Goal: Information Seeking & Learning: Find specific fact

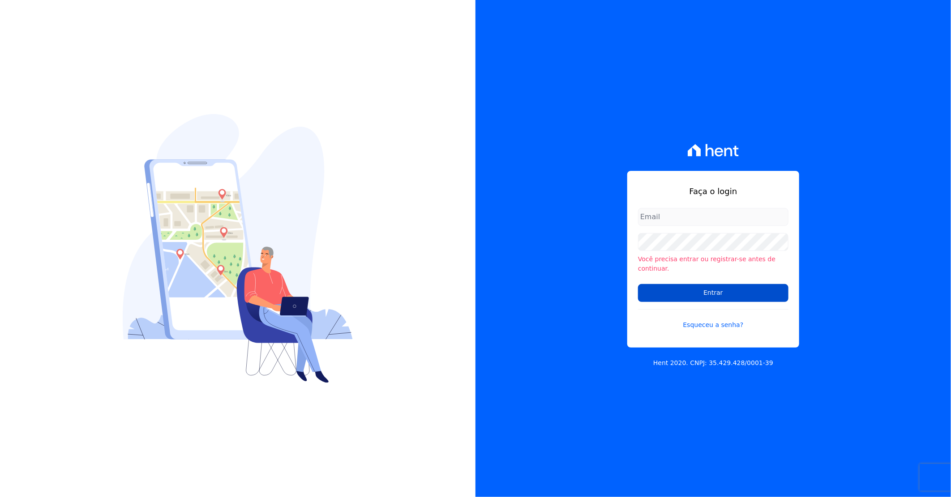
type input "[PERSON_NAME][EMAIL_ADDRESS][DOMAIN_NAME]"
click at [693, 292] on input "Entrar" at bounding box center [713, 293] width 150 height 18
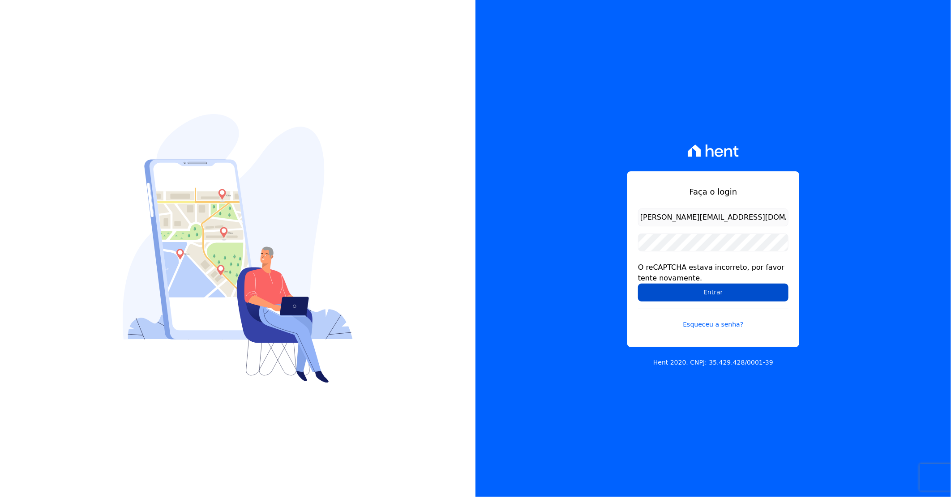
click at [666, 289] on input "Entrar" at bounding box center [713, 293] width 150 height 18
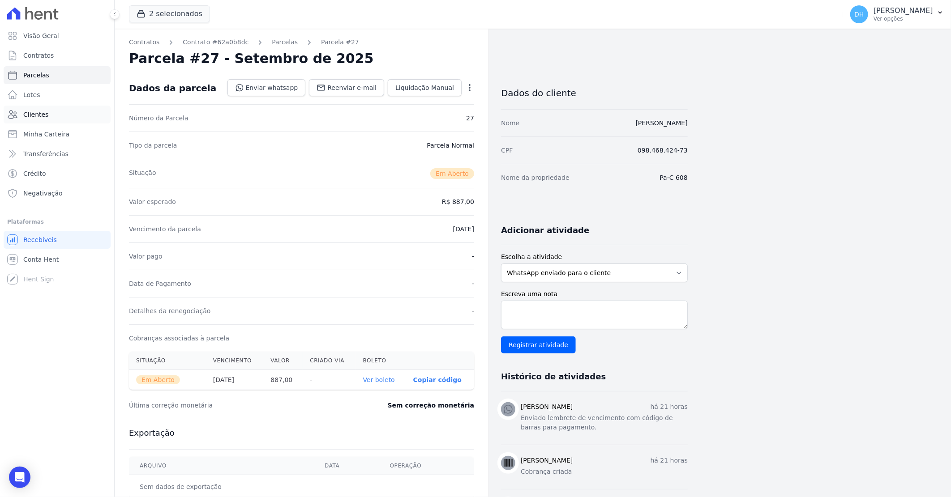
click at [45, 113] on span "Clientes" at bounding box center [35, 114] width 25 height 9
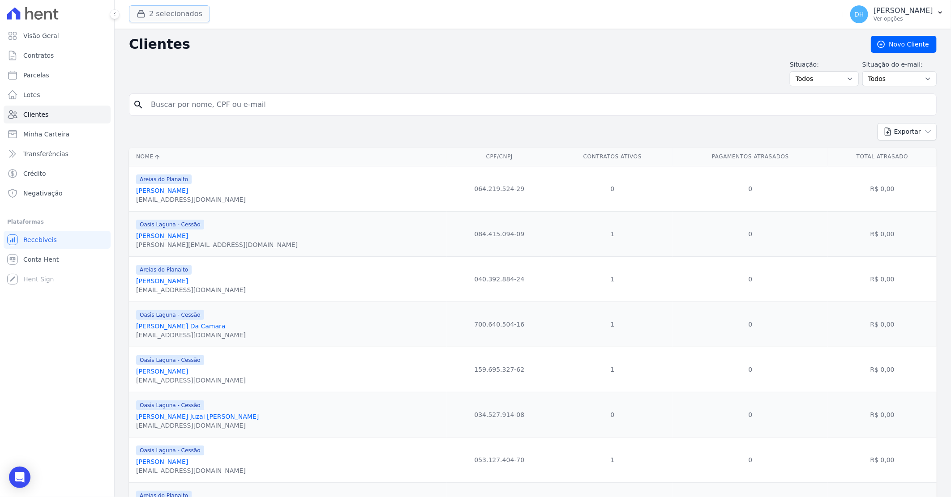
click at [159, 9] on button "2 selecionados" at bounding box center [169, 13] width 81 height 17
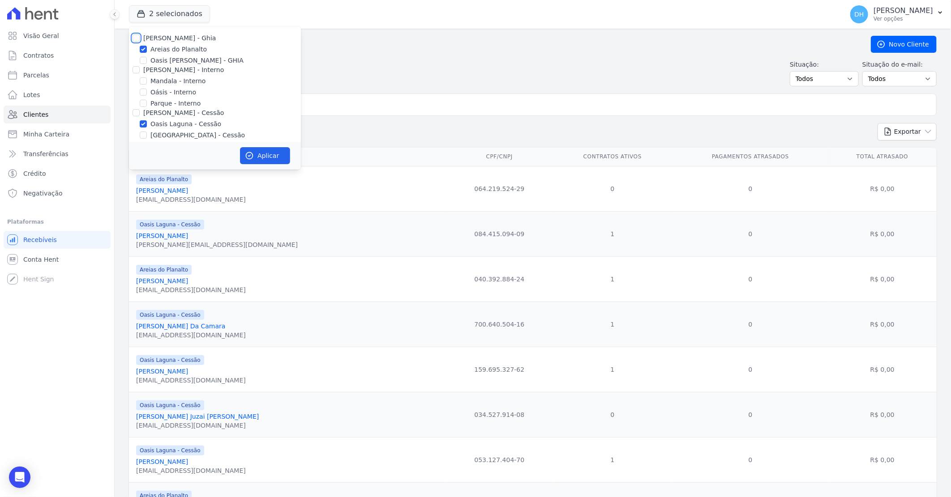
click at [137, 36] on input "[PERSON_NAME] - Ghia" at bounding box center [136, 37] width 7 height 7
checkbox input "true"
click at [137, 71] on input "[PERSON_NAME] - Interno" at bounding box center [136, 69] width 7 height 7
checkbox input "true"
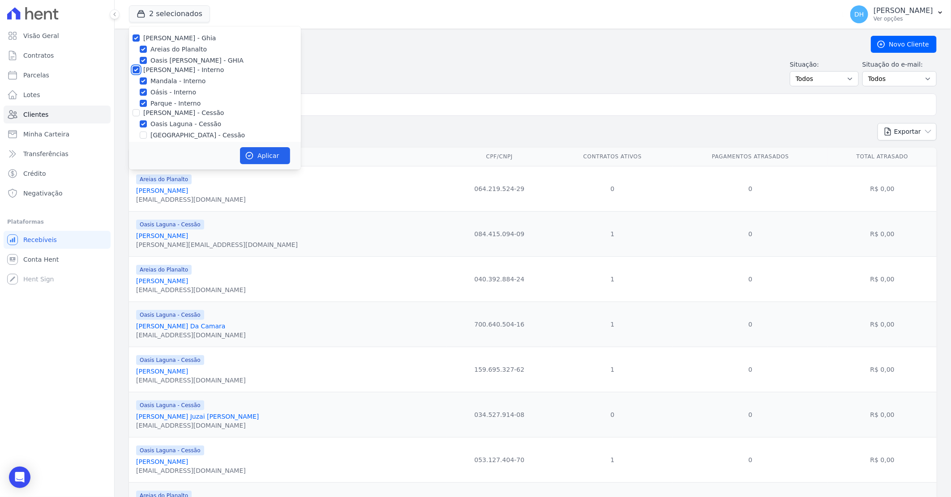
checkbox input "true"
click at [137, 115] on input "[PERSON_NAME] - Cessão" at bounding box center [136, 112] width 7 height 7
checkbox input "true"
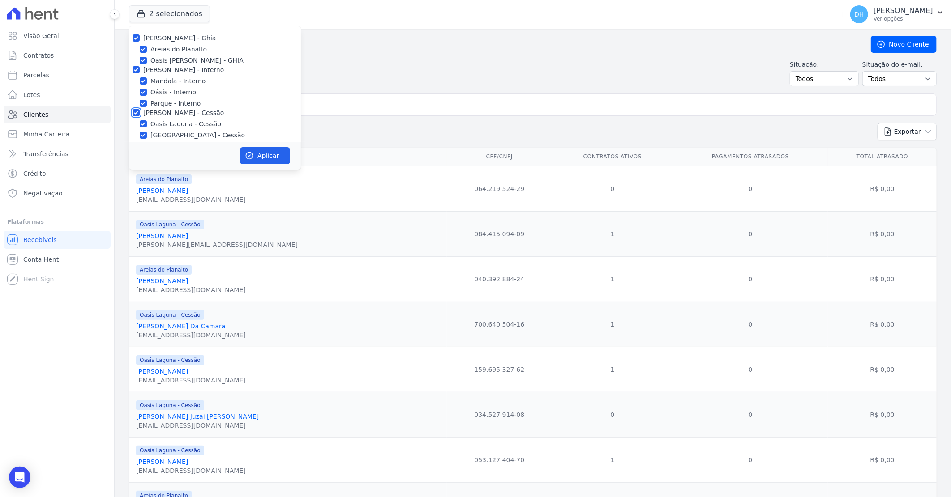
checkbox input "true"
click at [139, 75] on input "[PERSON_NAME] - LBA" at bounding box center [136, 73] width 7 height 7
checkbox input "true"
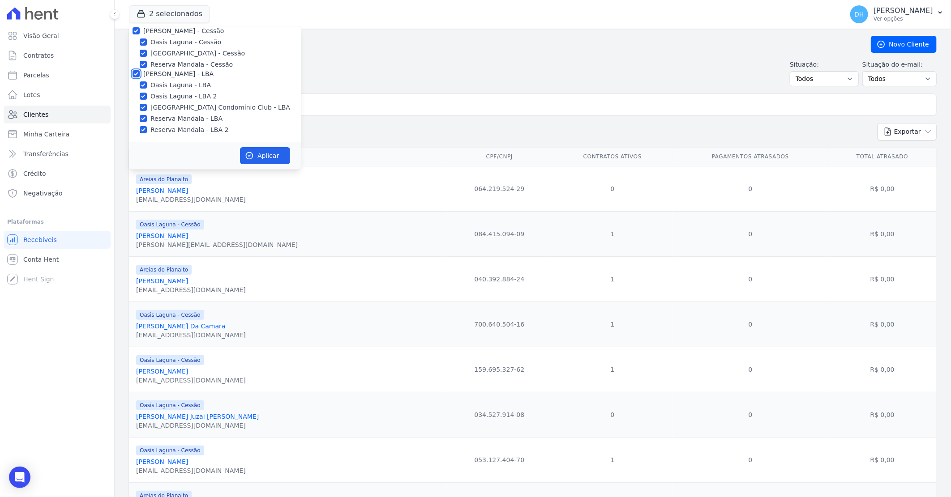
checkbox input "true"
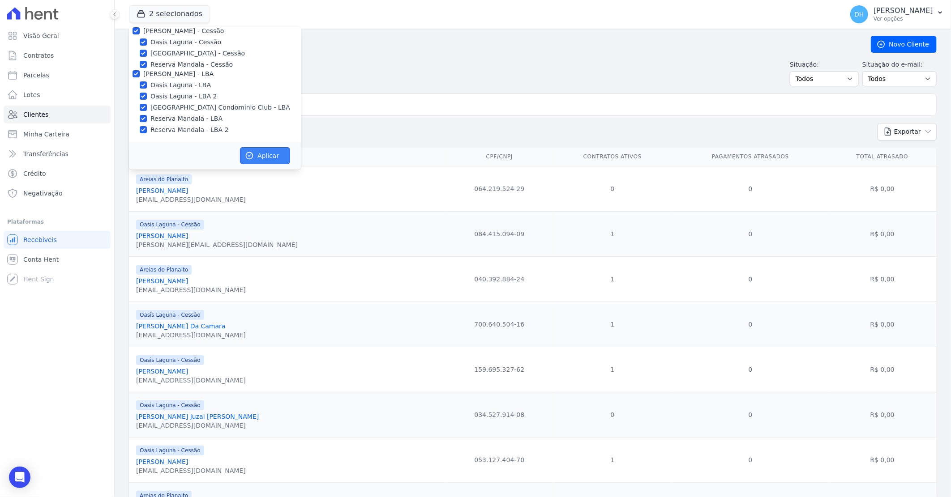
click at [252, 158] on icon "button" at bounding box center [249, 155] width 9 height 9
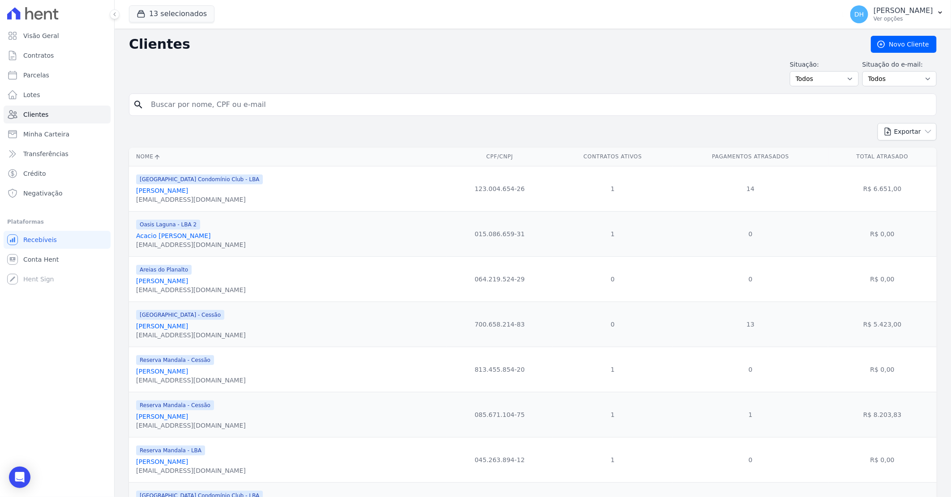
click at [356, 104] on input "search" at bounding box center [539, 105] width 787 height 18
type input "[PERSON_NAME]"
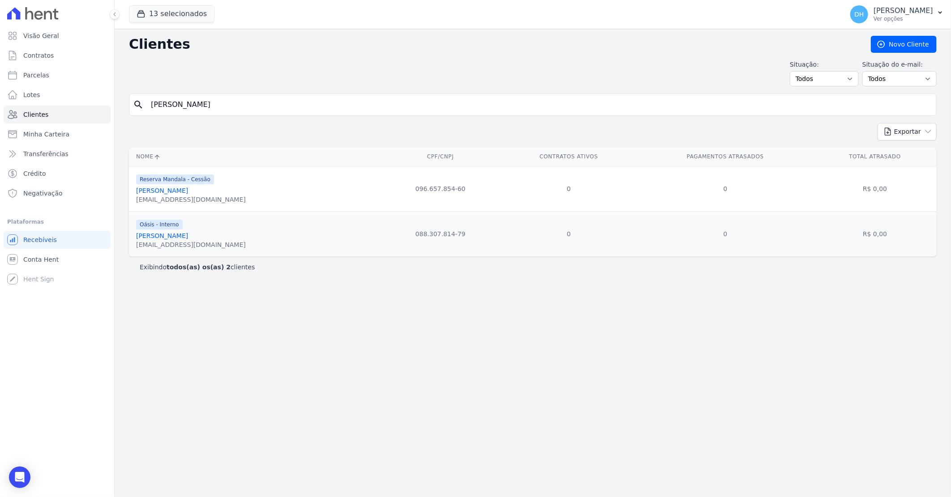
click at [171, 104] on input "[PERSON_NAME]" at bounding box center [539, 105] width 787 height 18
type input "[PERSON_NAME]"
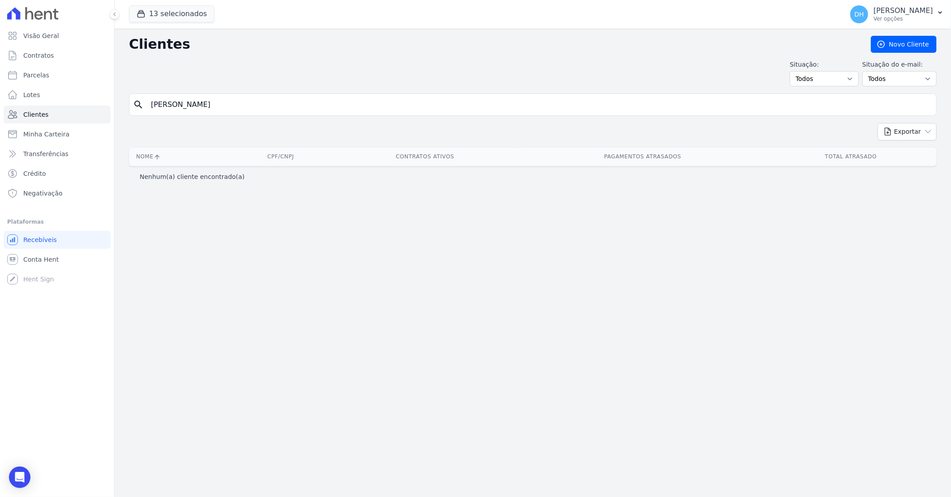
click at [221, 112] on input "[PERSON_NAME]" at bounding box center [539, 105] width 787 height 18
type input "[PERSON_NAME]"
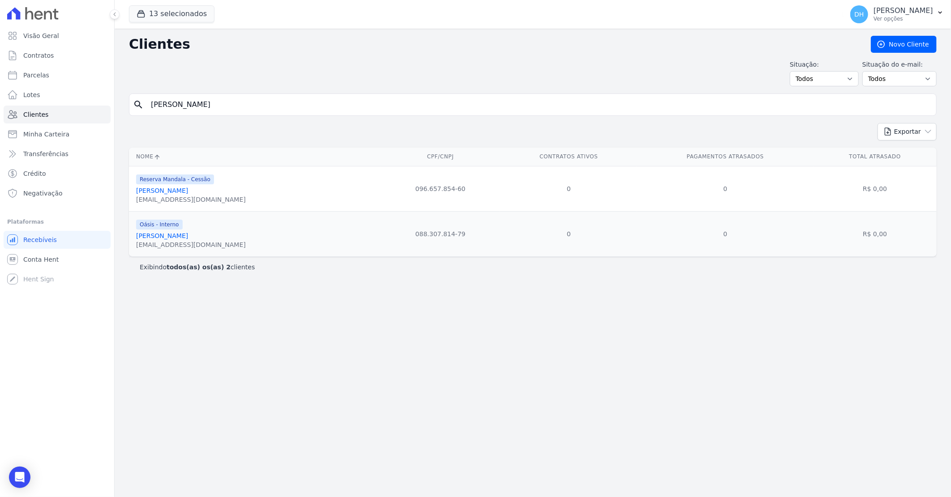
click at [180, 100] on input "[PERSON_NAME]" at bounding box center [539, 105] width 787 height 18
type input "[PERSON_NAME]"
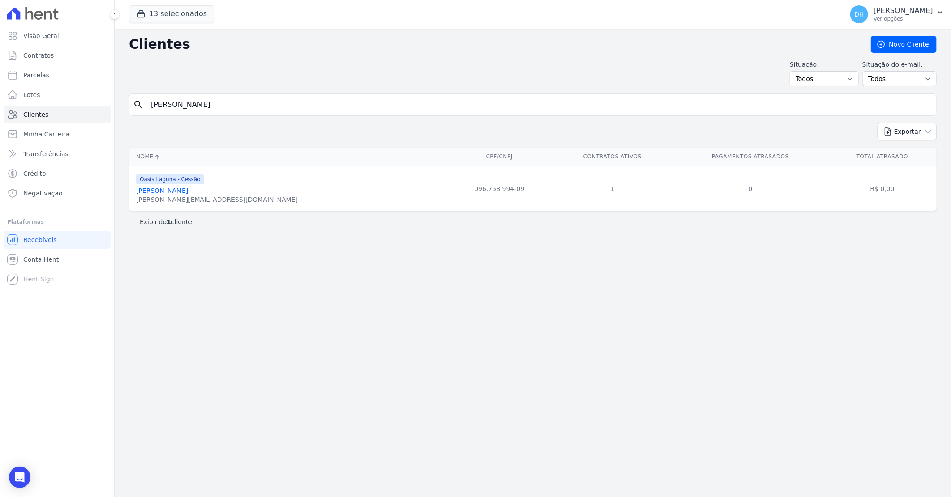
click at [180, 100] on input "[PERSON_NAME]" at bounding box center [539, 105] width 787 height 18
type input "daniella"
